Goal: Task Accomplishment & Management: Manage account settings

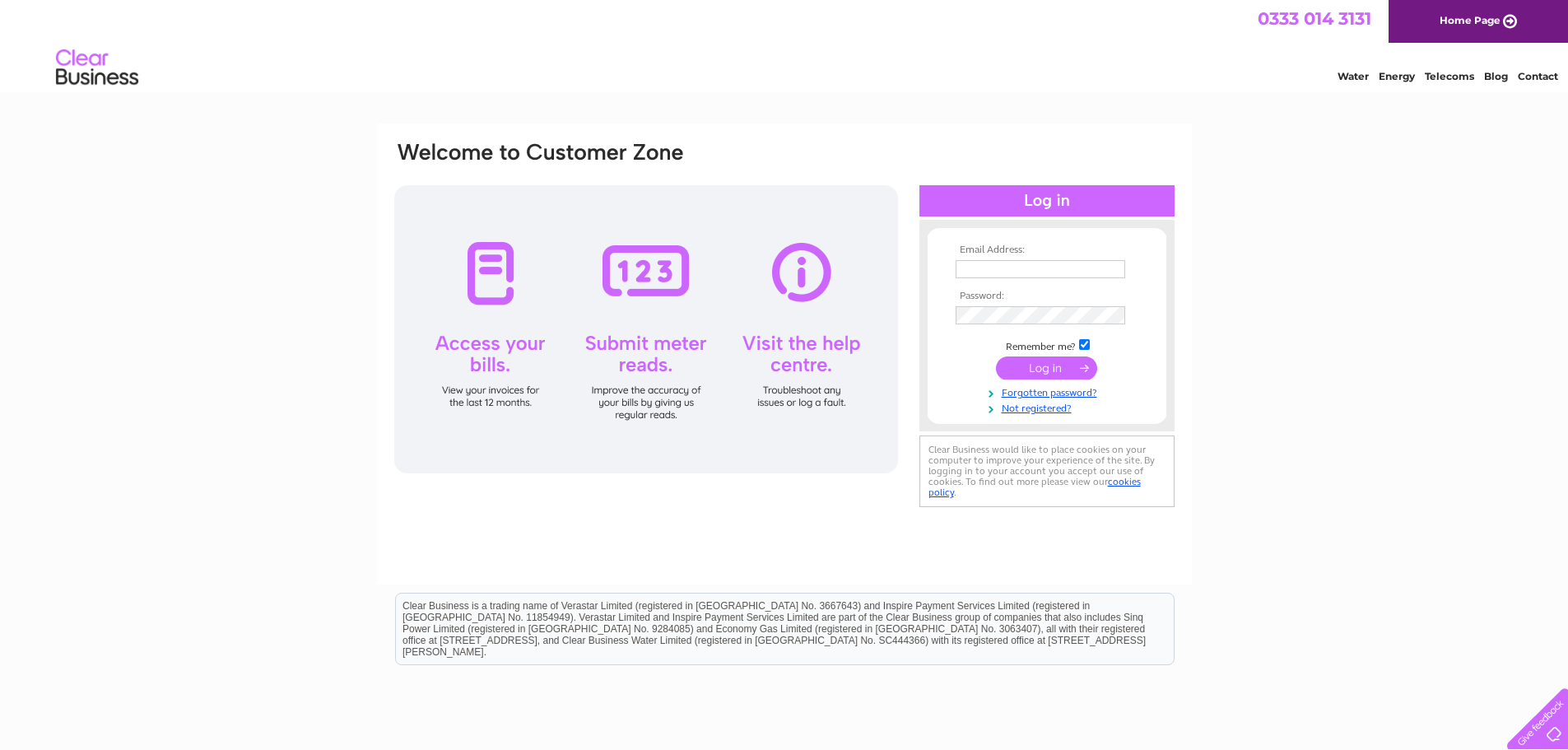
type input "admin.glaisdale@yeat.co.uk"
click at [1054, 368] on input "submit" at bounding box center [1046, 368] width 101 height 23
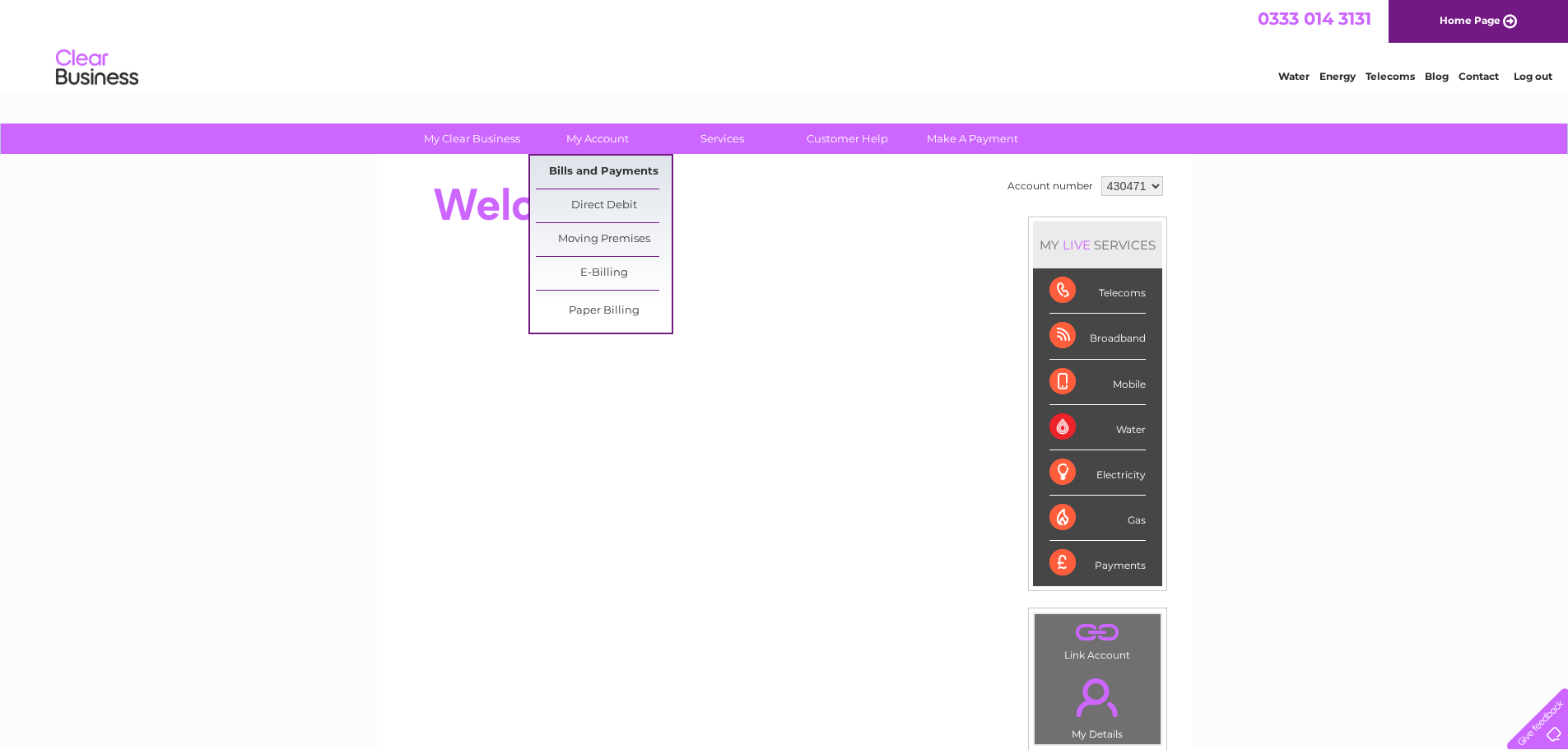
click at [588, 177] on link "Bills and Payments" at bounding box center [604, 173] width 136 height 33
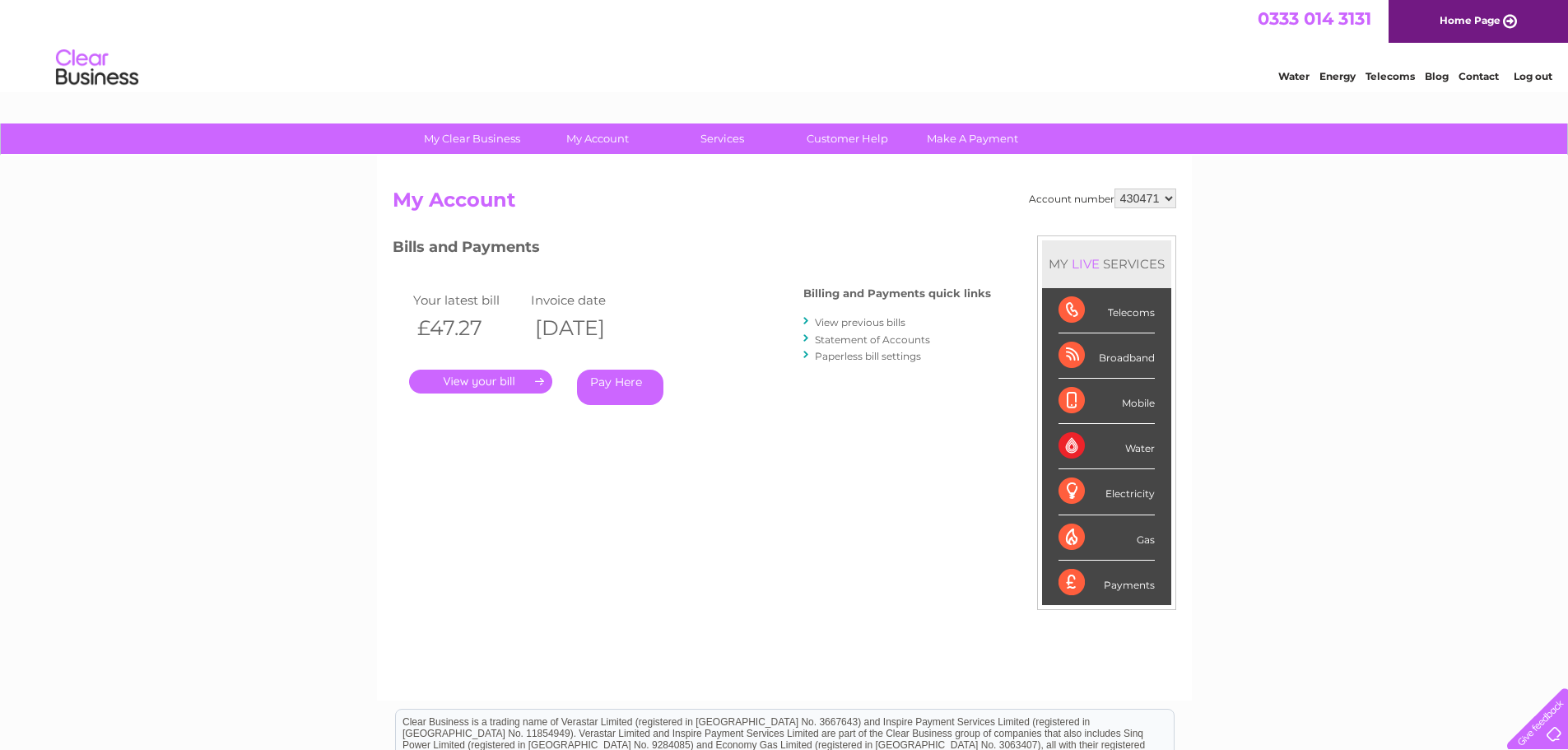
click at [497, 382] on link "." at bounding box center [480, 381] width 144 height 24
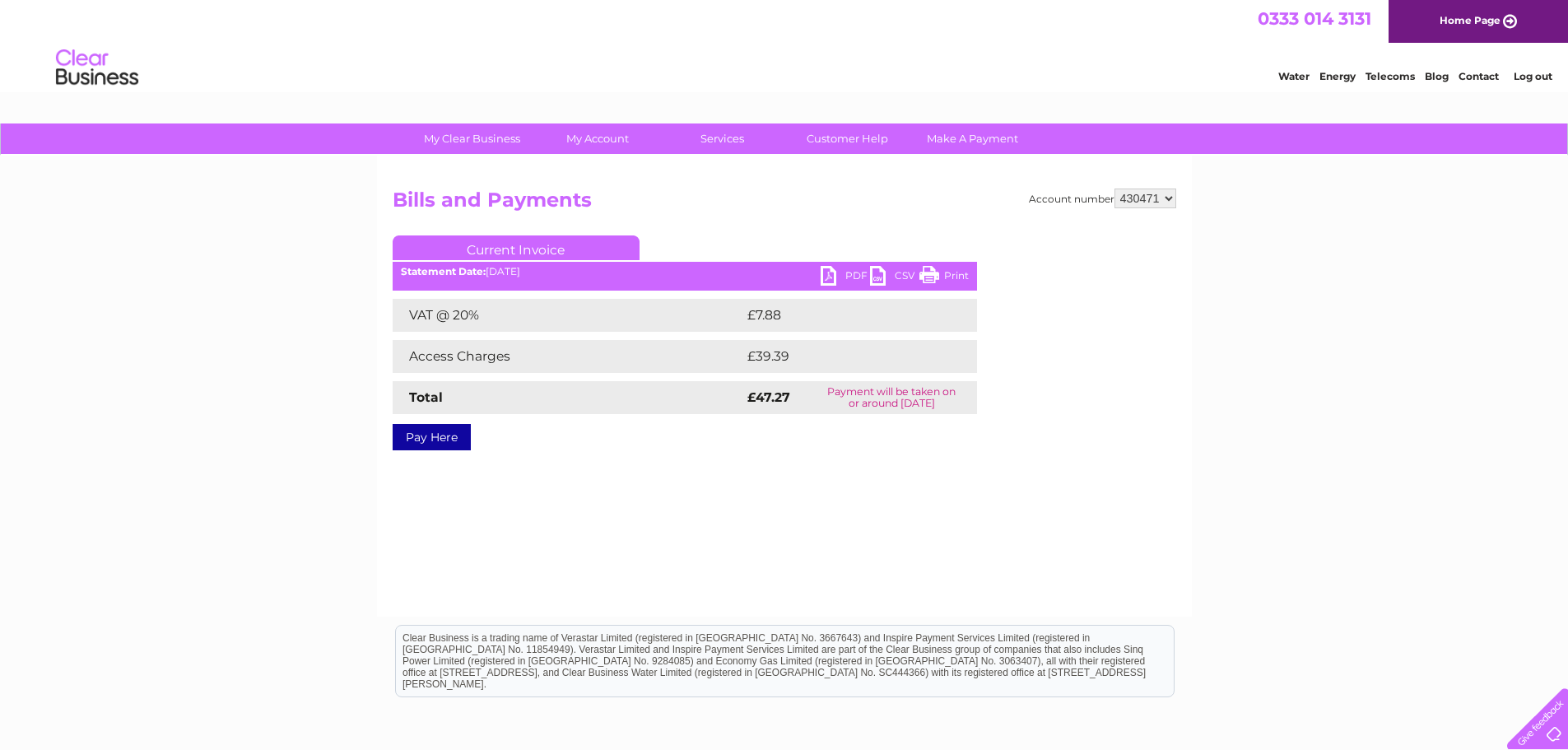
click at [838, 271] on link "PDF" at bounding box center [845, 277] width 50 height 24
